Goal: Information Seeking & Learning: Learn about a topic

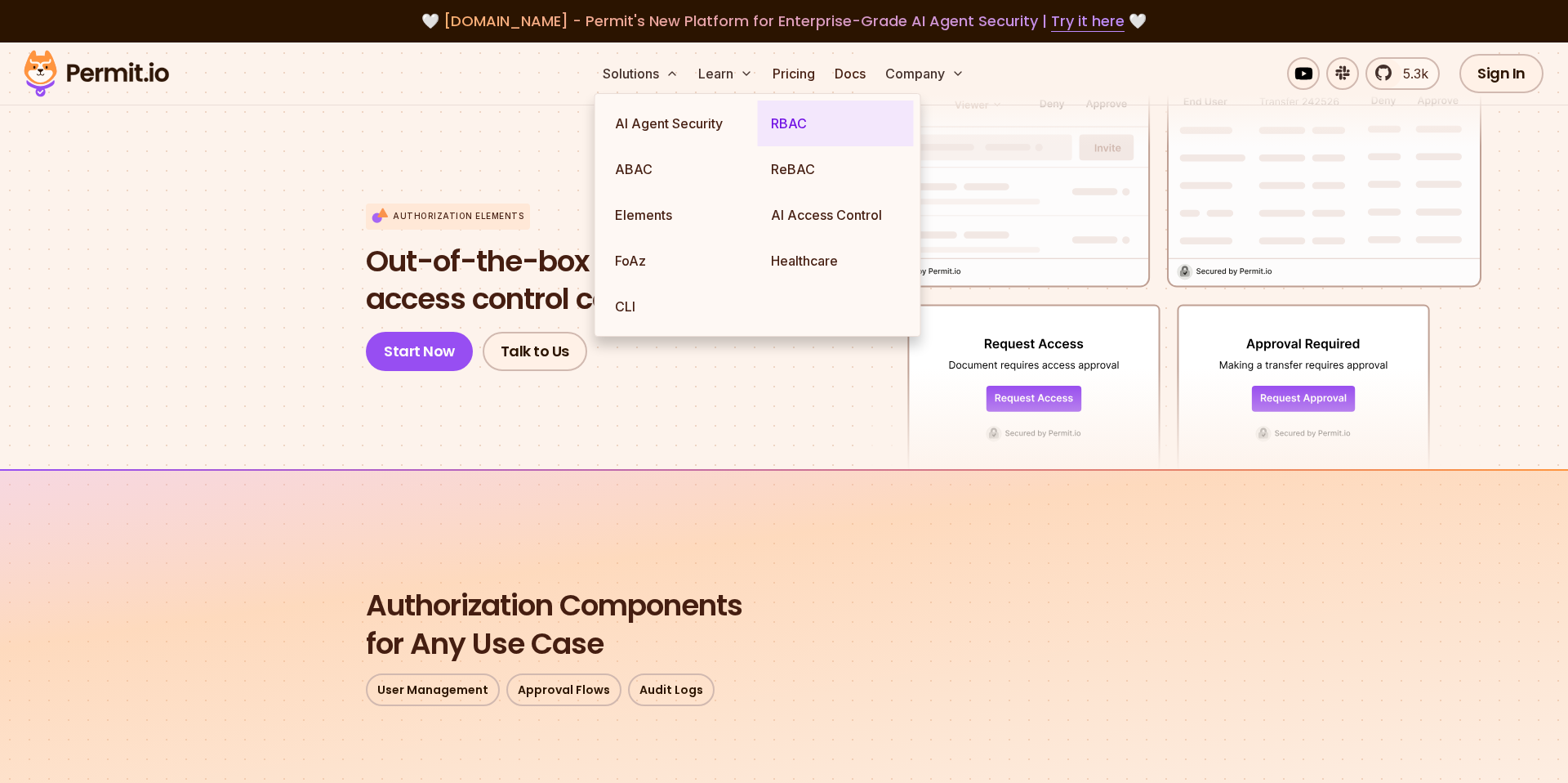
click at [762, 125] on link "RBAC" at bounding box center [836, 123] width 156 height 46
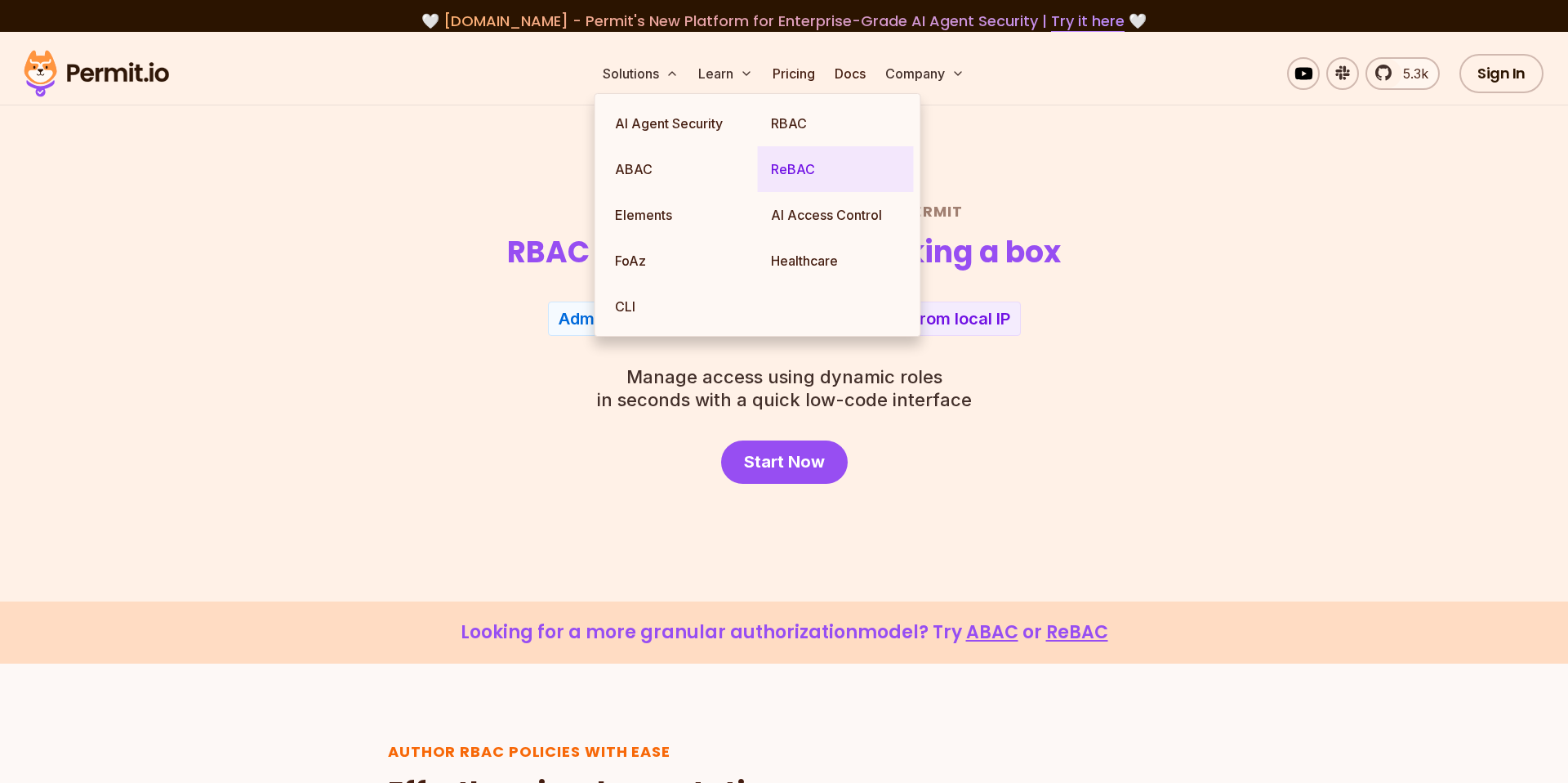
click at [775, 166] on link "ReBAC" at bounding box center [836, 168] width 156 height 46
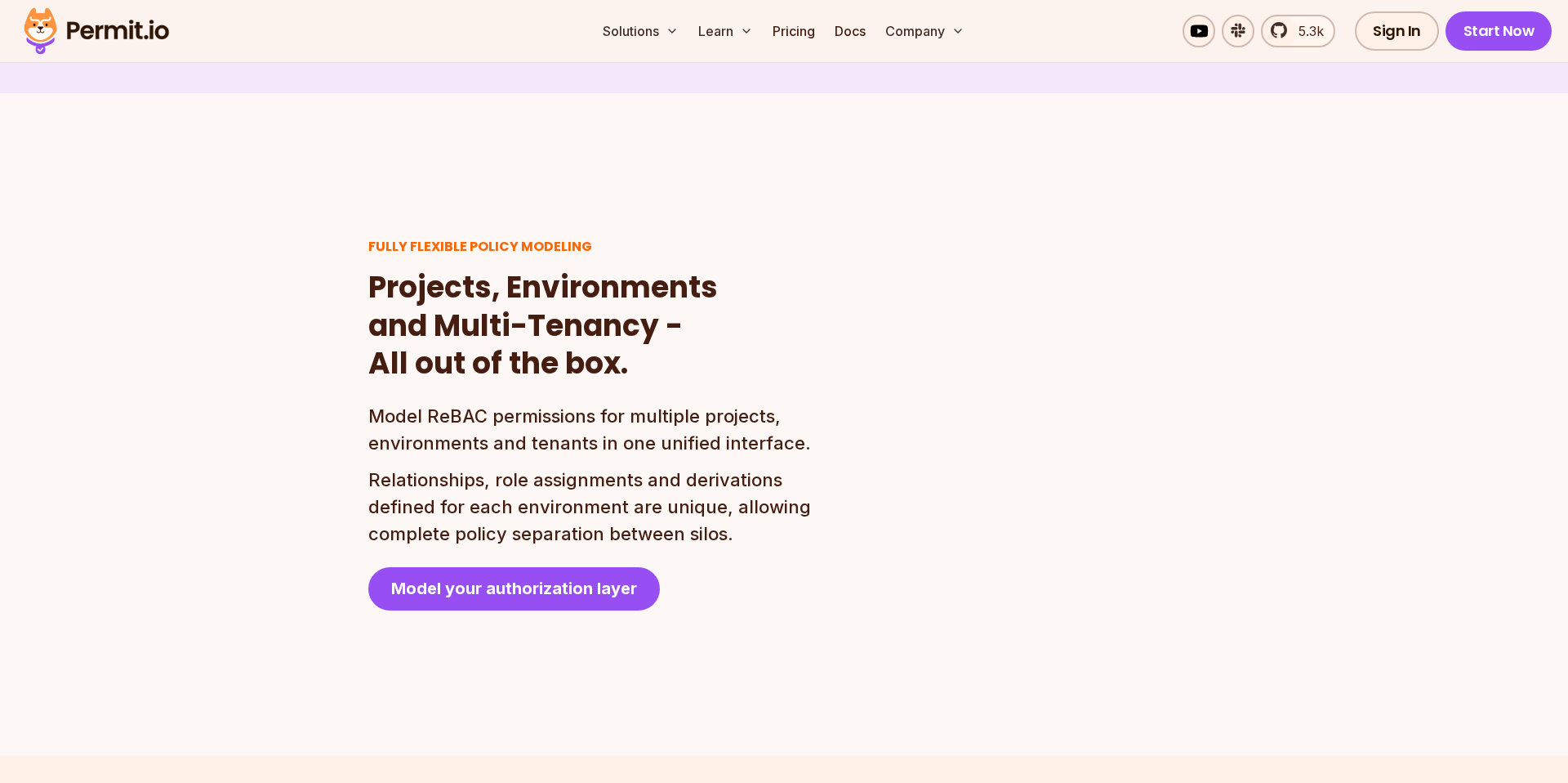
scroll to position [3625, 0]
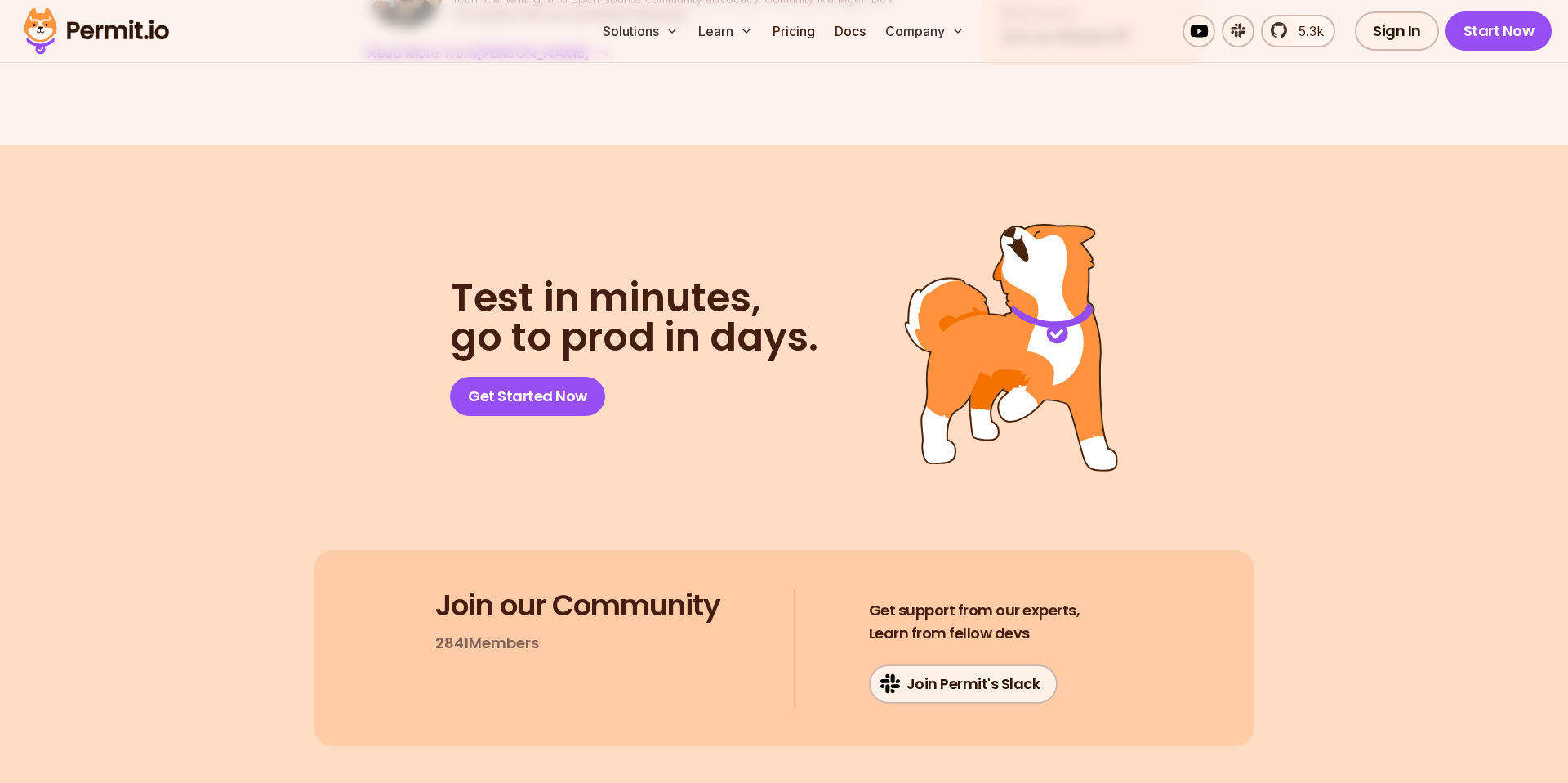
scroll to position [4005, 0]
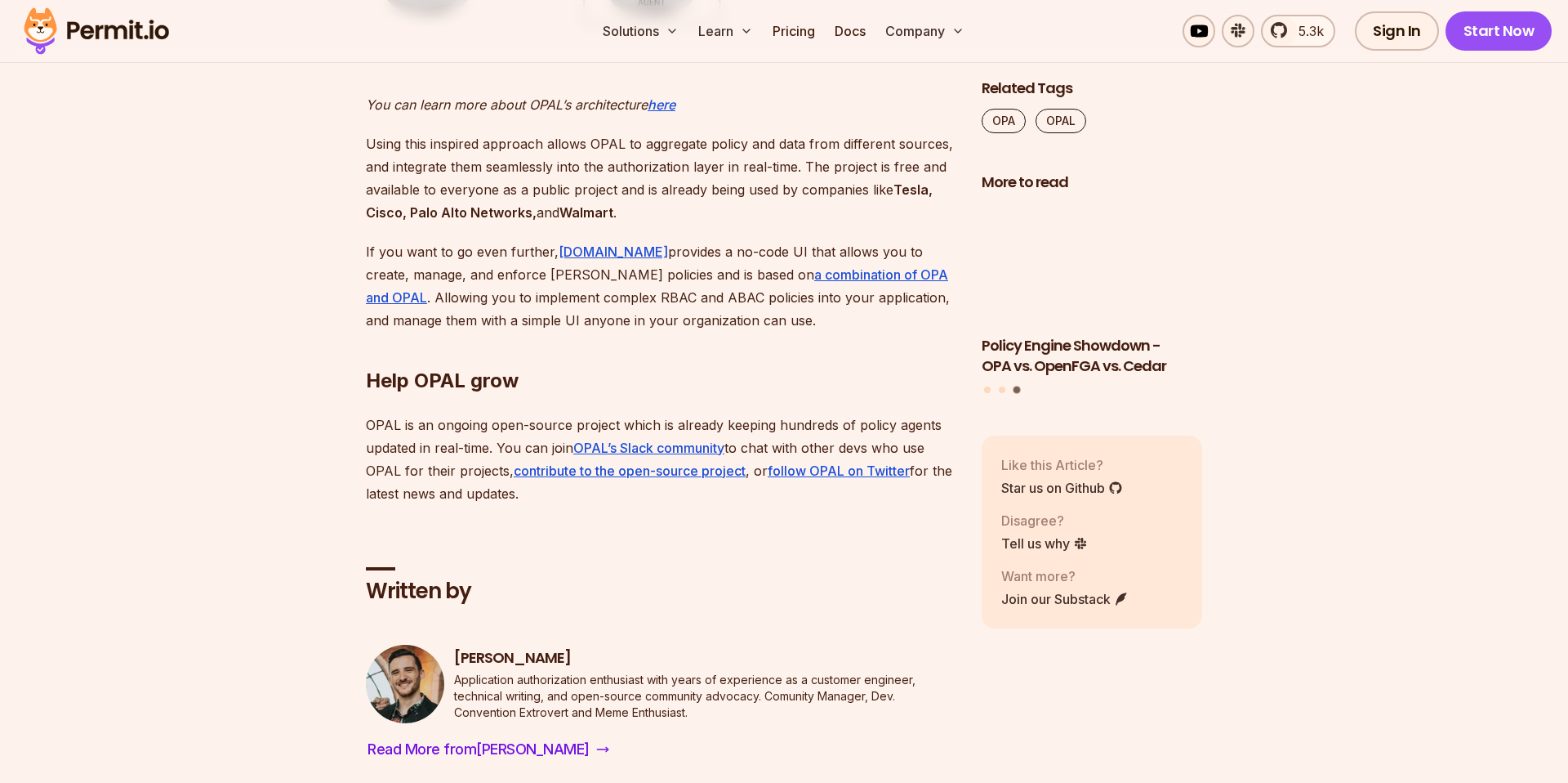
scroll to position [4012, 0]
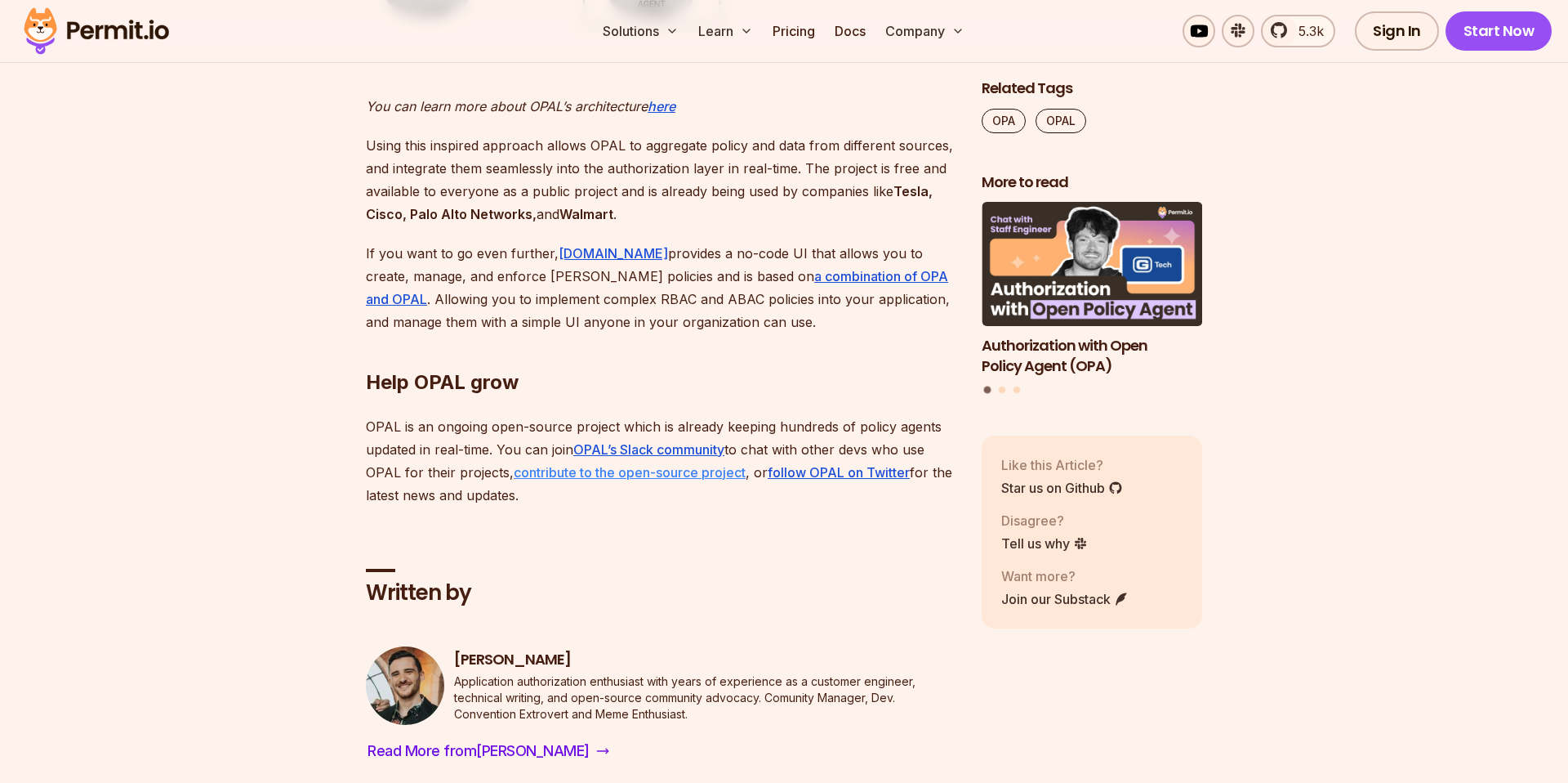
click at [717, 471] on u "contribute to the open-source project" at bounding box center [630, 472] width 232 height 16
